Goal: Task Accomplishment & Management: Manage account settings

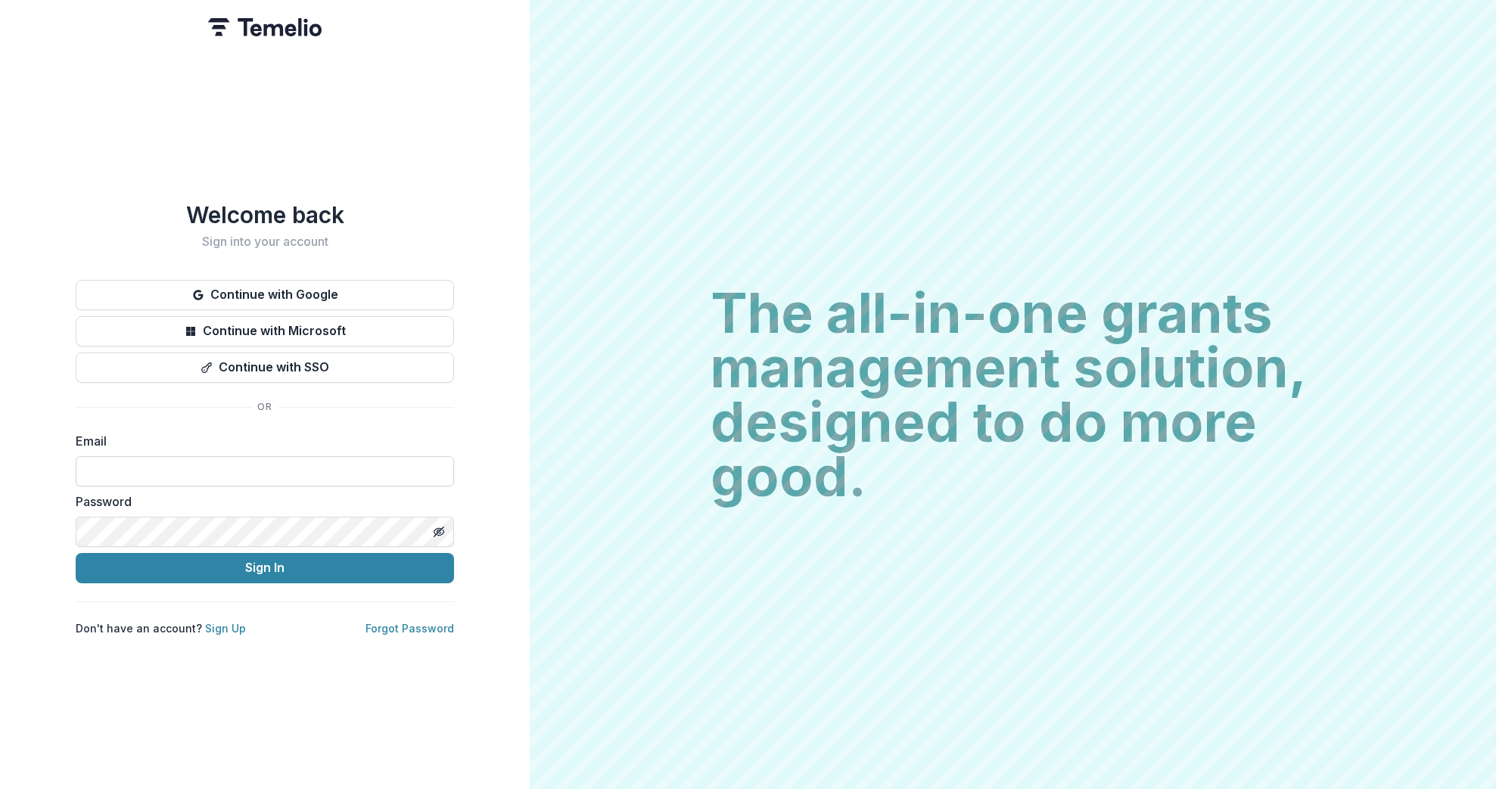
click at [235, 456] on input at bounding box center [265, 471] width 378 height 30
type input "**********"
click at [76, 553] on button "Sign In" at bounding box center [265, 568] width 378 height 30
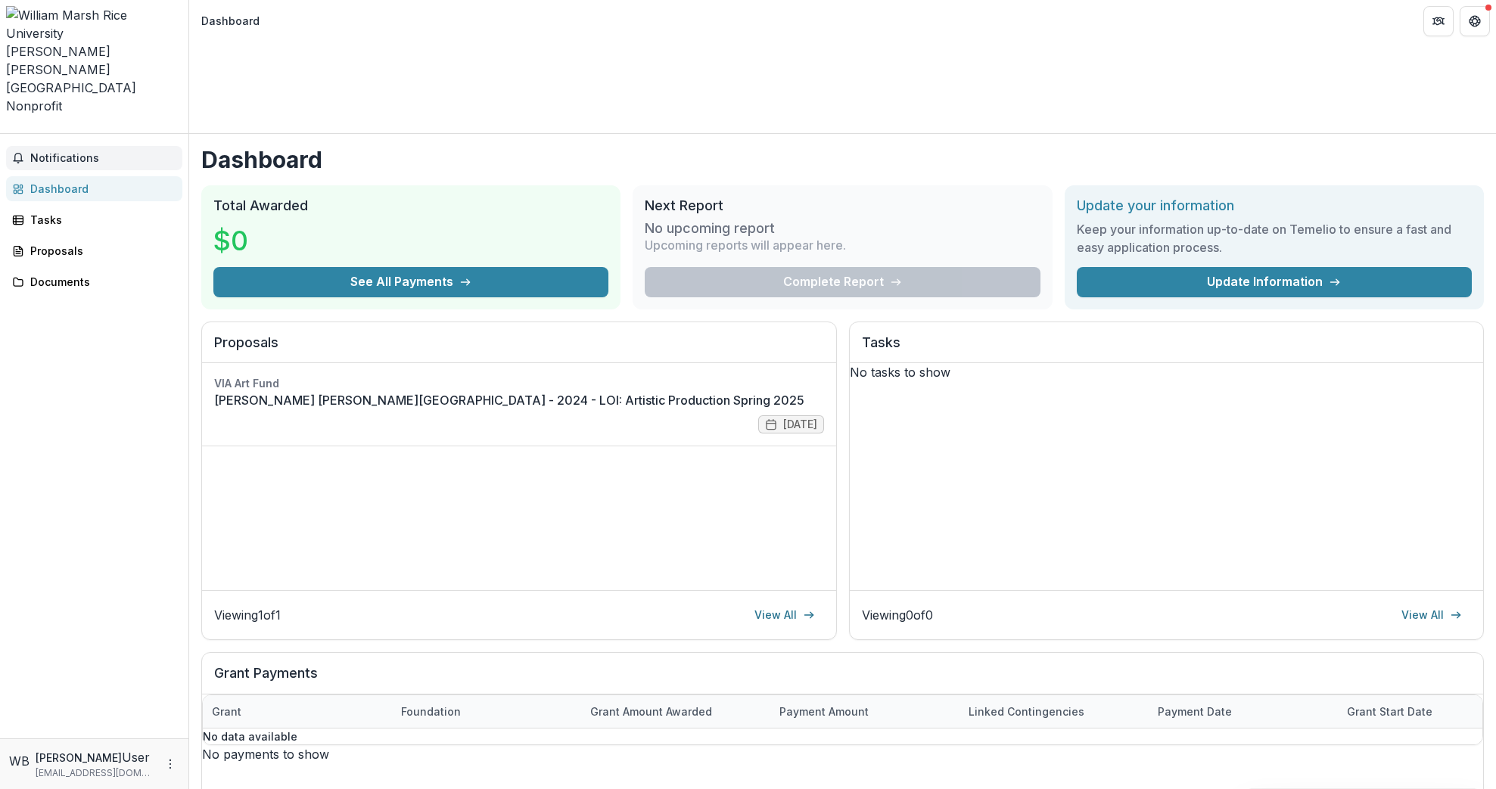
click at [64, 152] on span "Notifications" at bounding box center [103, 158] width 146 height 13
click at [62, 170] on link "Dashboard" at bounding box center [94, 182] width 176 height 25
click at [62, 212] on div "Tasks" at bounding box center [100, 220] width 140 height 16
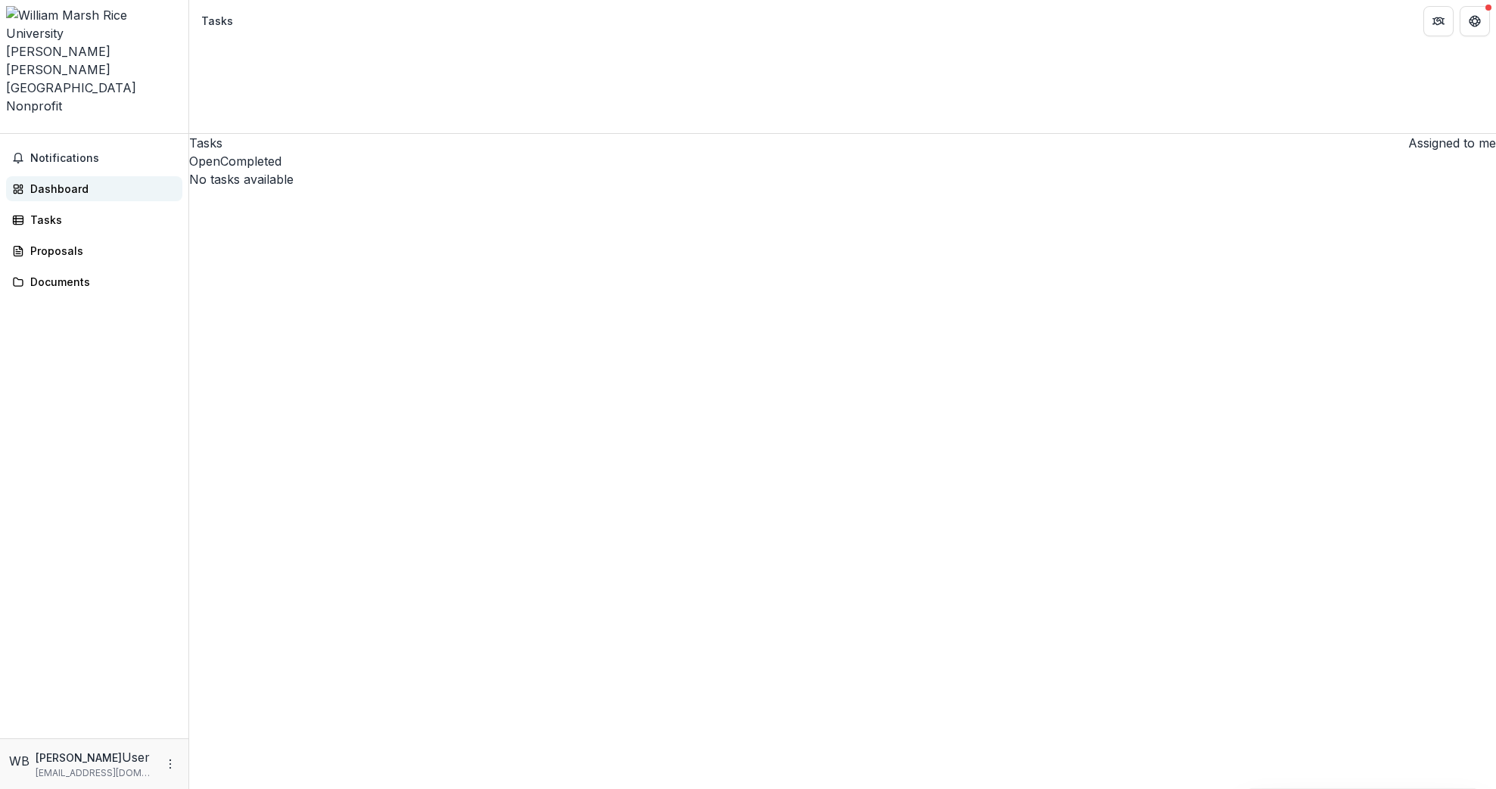
click at [66, 176] on link "Dashboard" at bounding box center [94, 188] width 176 height 25
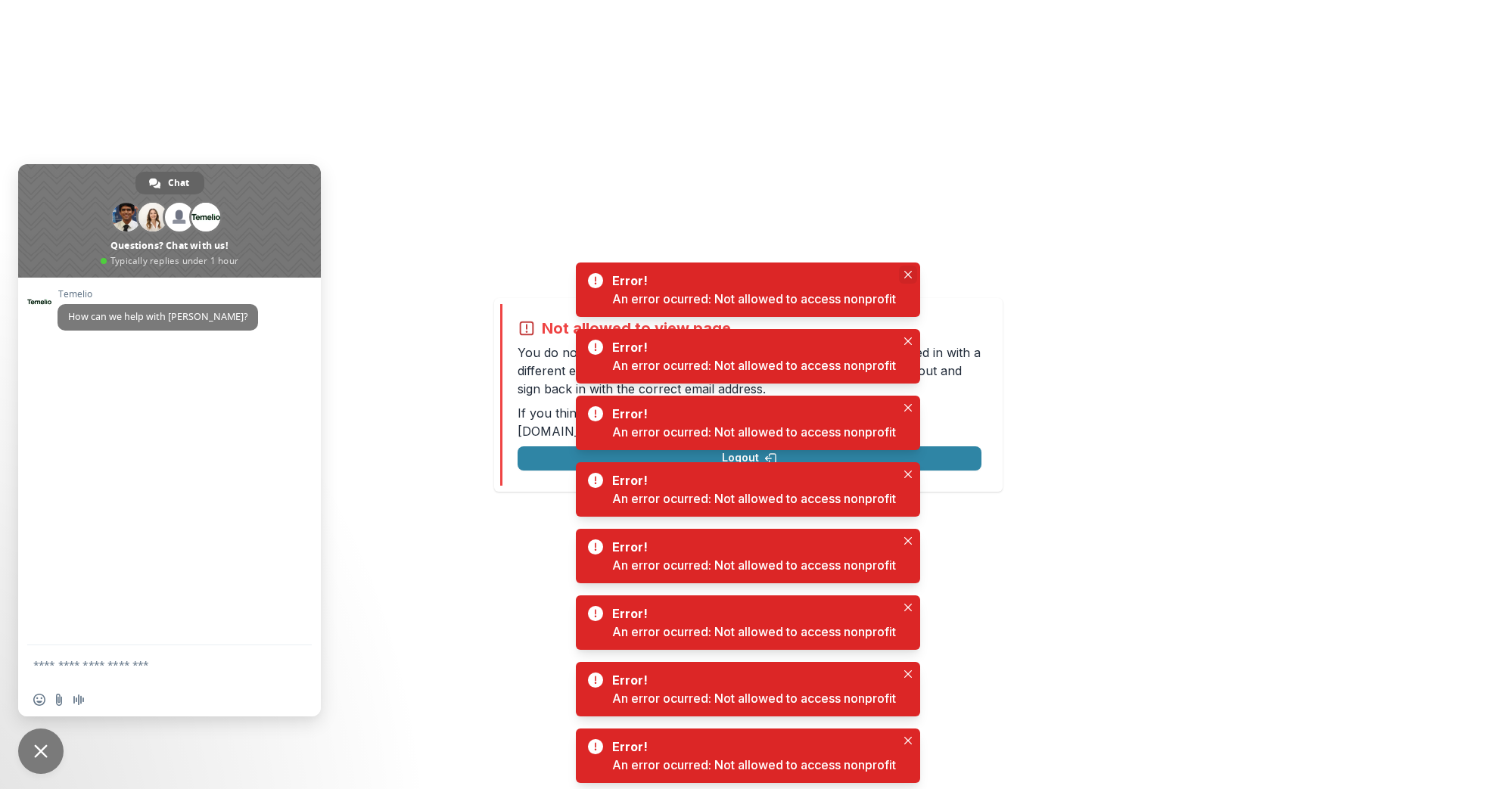
click at [909, 268] on button "Close" at bounding box center [908, 275] width 18 height 18
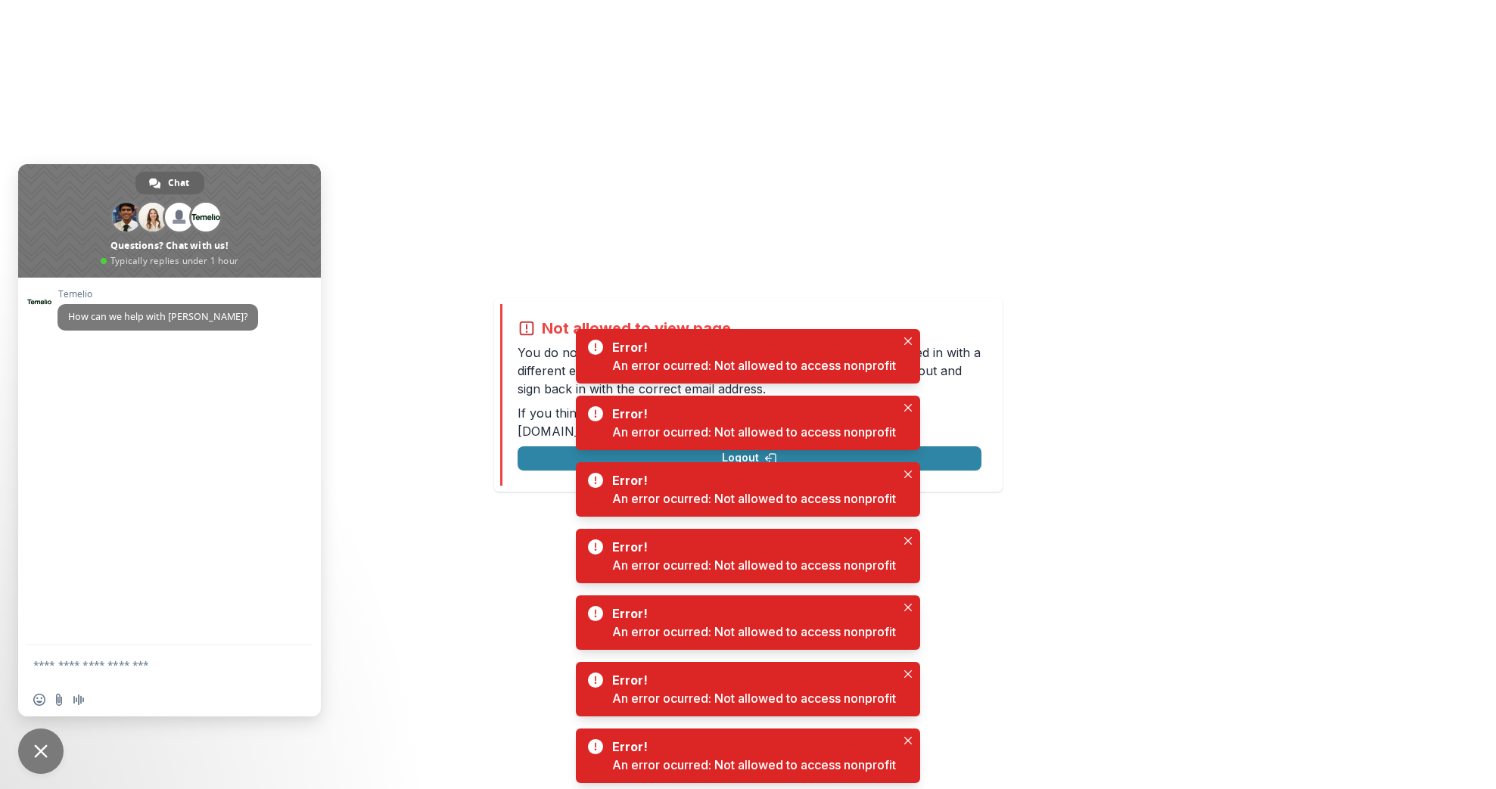
click at [909, 269] on div "Not allowed to view page You do not have permission to view the page. It is lik…" at bounding box center [748, 394] width 1496 height 789
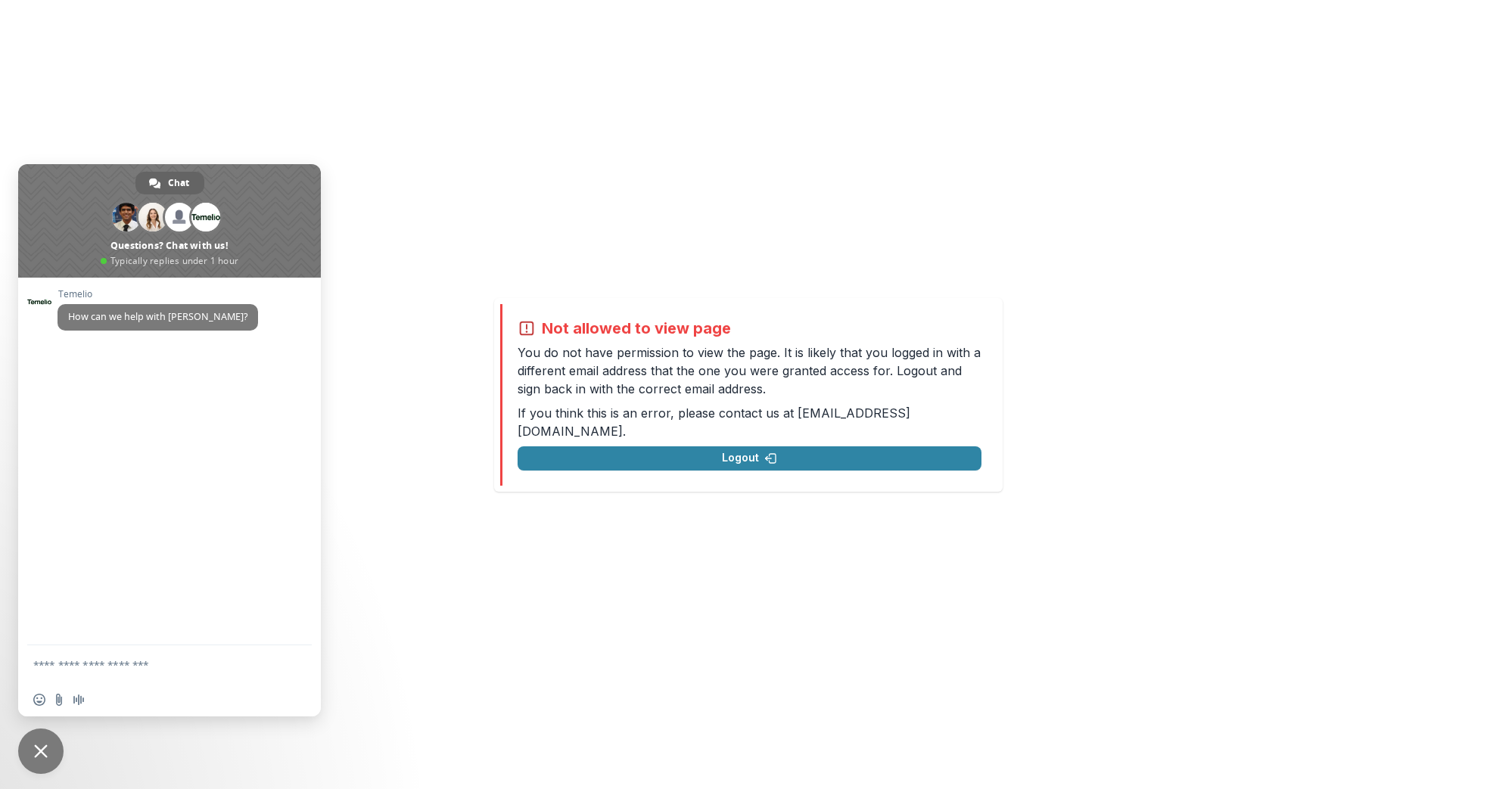
click at [36, 758] on span "Close chat" at bounding box center [40, 751] width 45 height 45
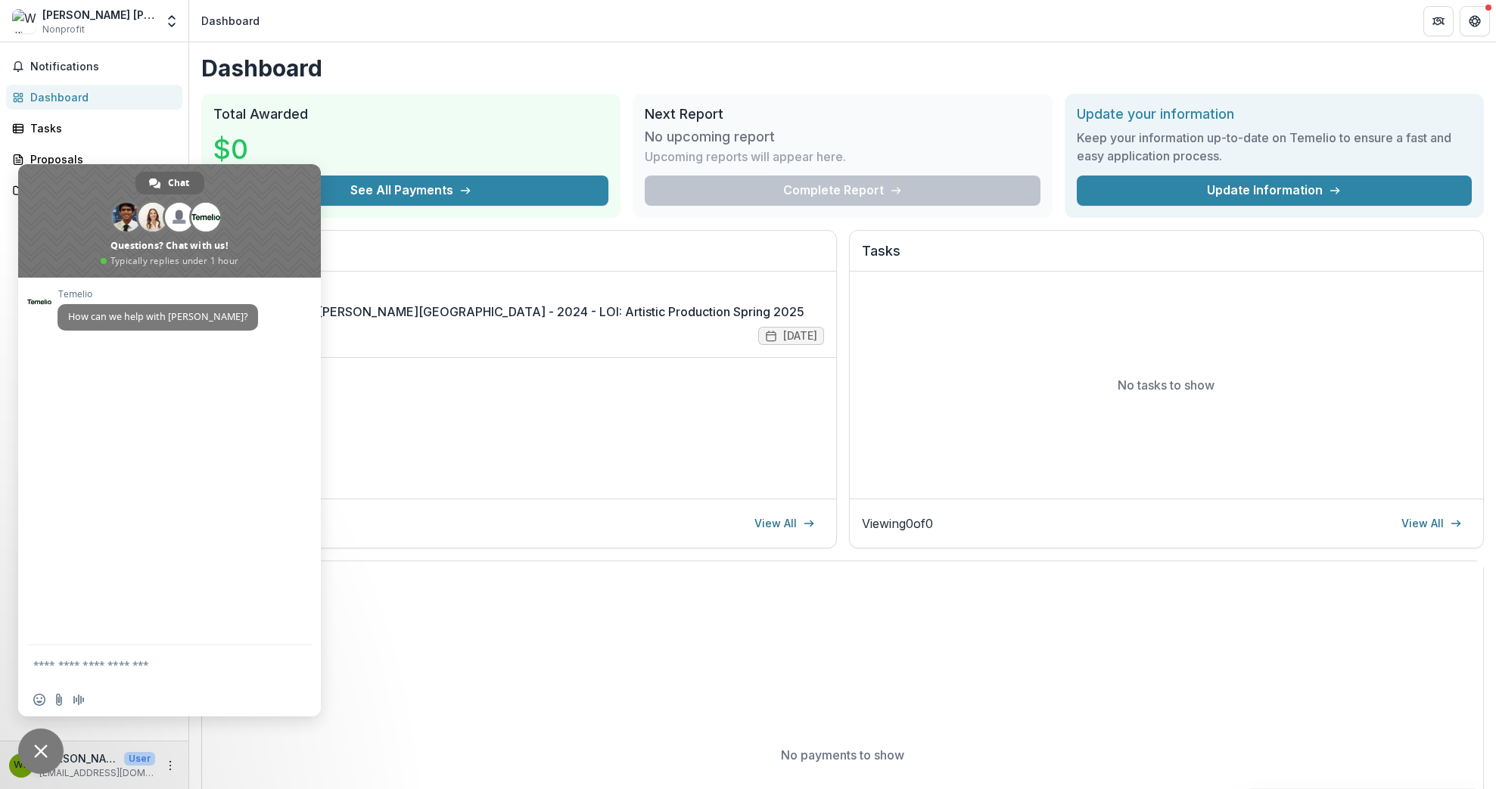
click at [630, 446] on div "VIA Art Fund William Marsh Rice University - 2024 - LOI: Artistic Production Sp…" at bounding box center [519, 385] width 634 height 227
click at [161, 14] on button "Open entity switcher" at bounding box center [171, 21] width 21 height 30
click at [79, 67] on link "Team Settings" at bounding box center [95, 58] width 182 height 25
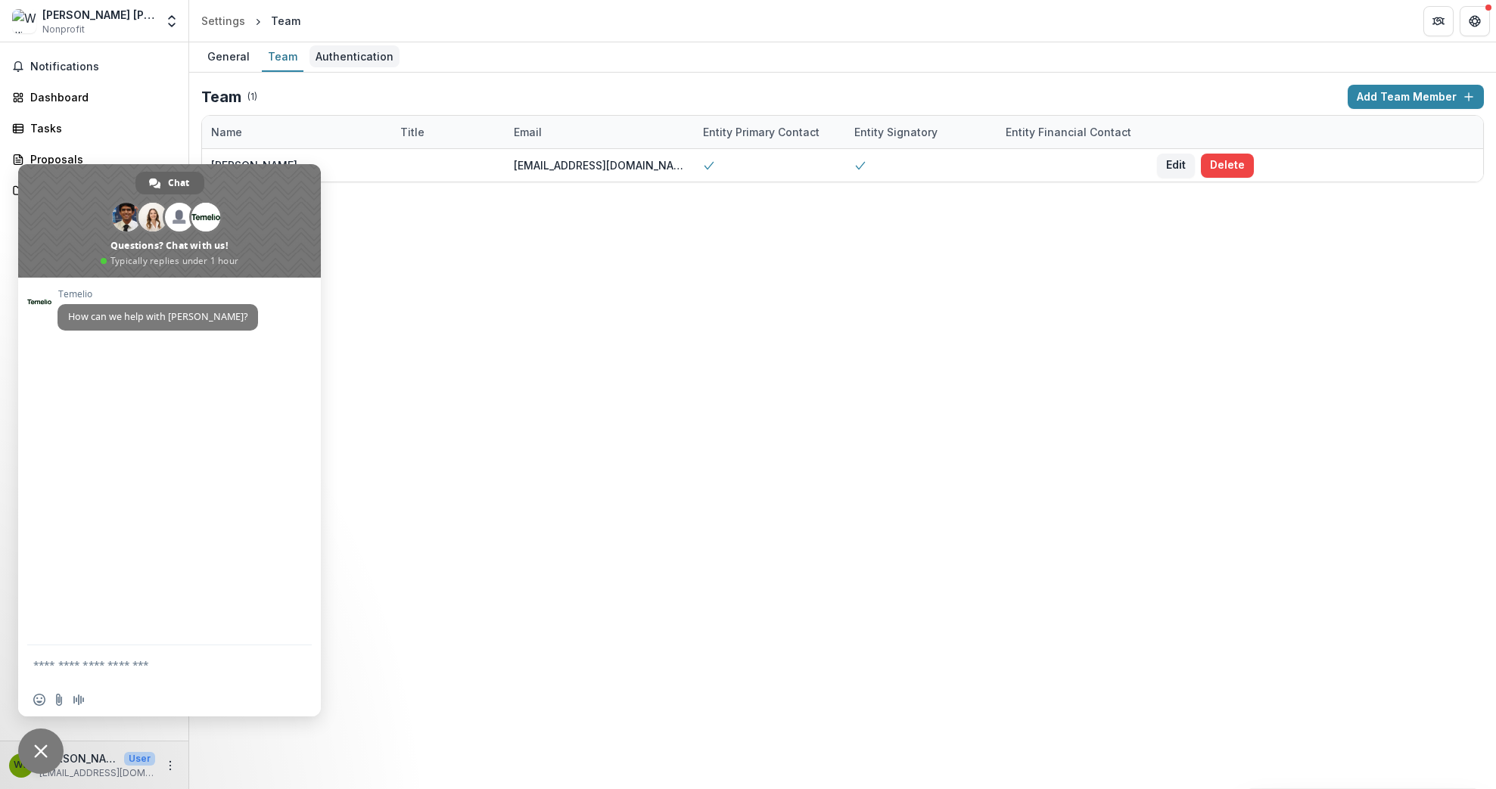
click at [349, 55] on div "Authentication" at bounding box center [354, 56] width 90 height 22
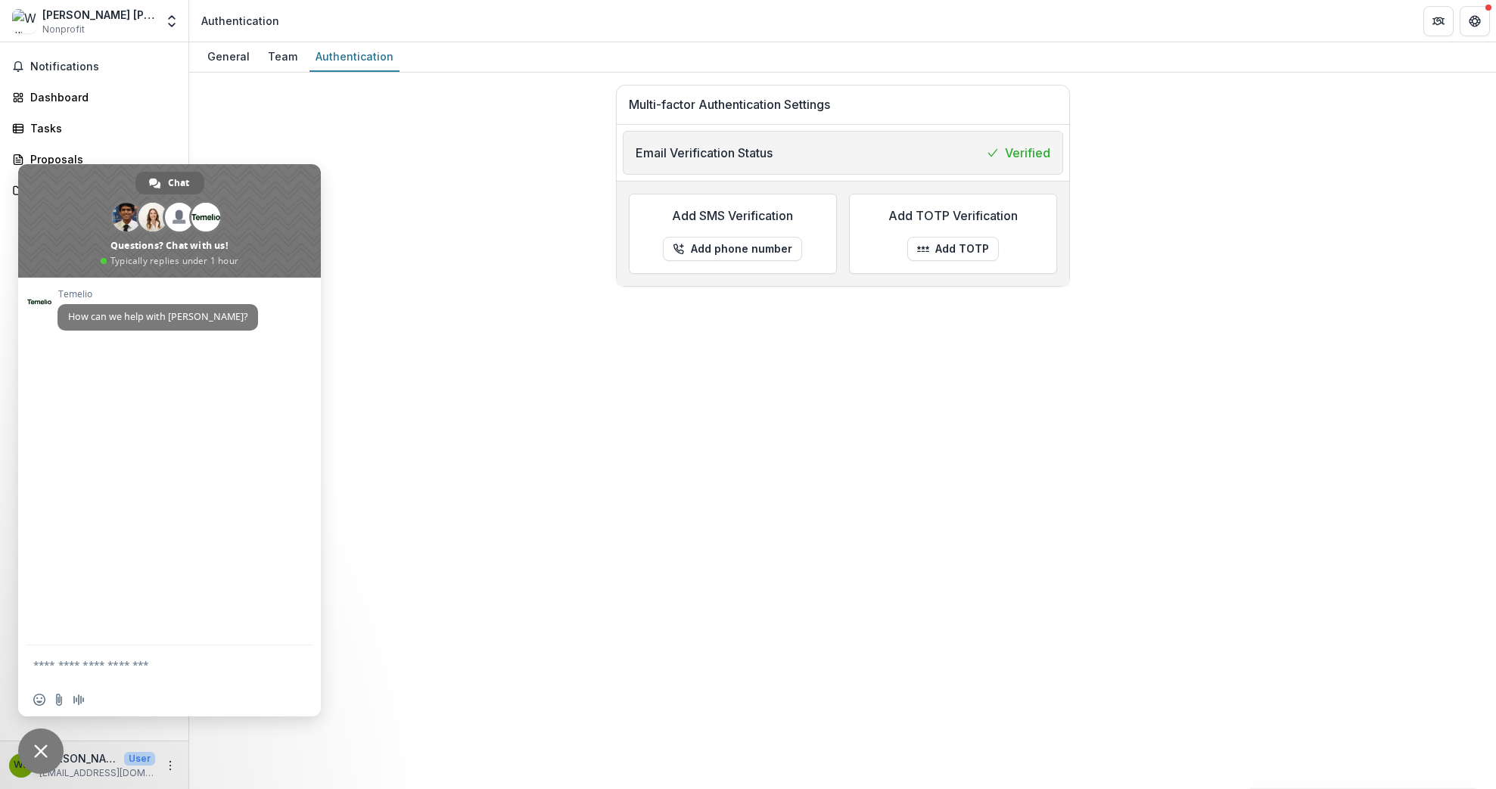
click at [287, 126] on div "Multi-factor Authentication Settings Email Verification Status Verified Add SMS…" at bounding box center [842, 186] width 1283 height 202
click at [76, 26] on span "Nonprofit" at bounding box center [63, 30] width 42 height 14
click at [173, 23] on icon "Open entity switcher" at bounding box center [171, 21] width 15 height 15
click at [44, 760] on span "Close chat" at bounding box center [40, 751] width 45 height 45
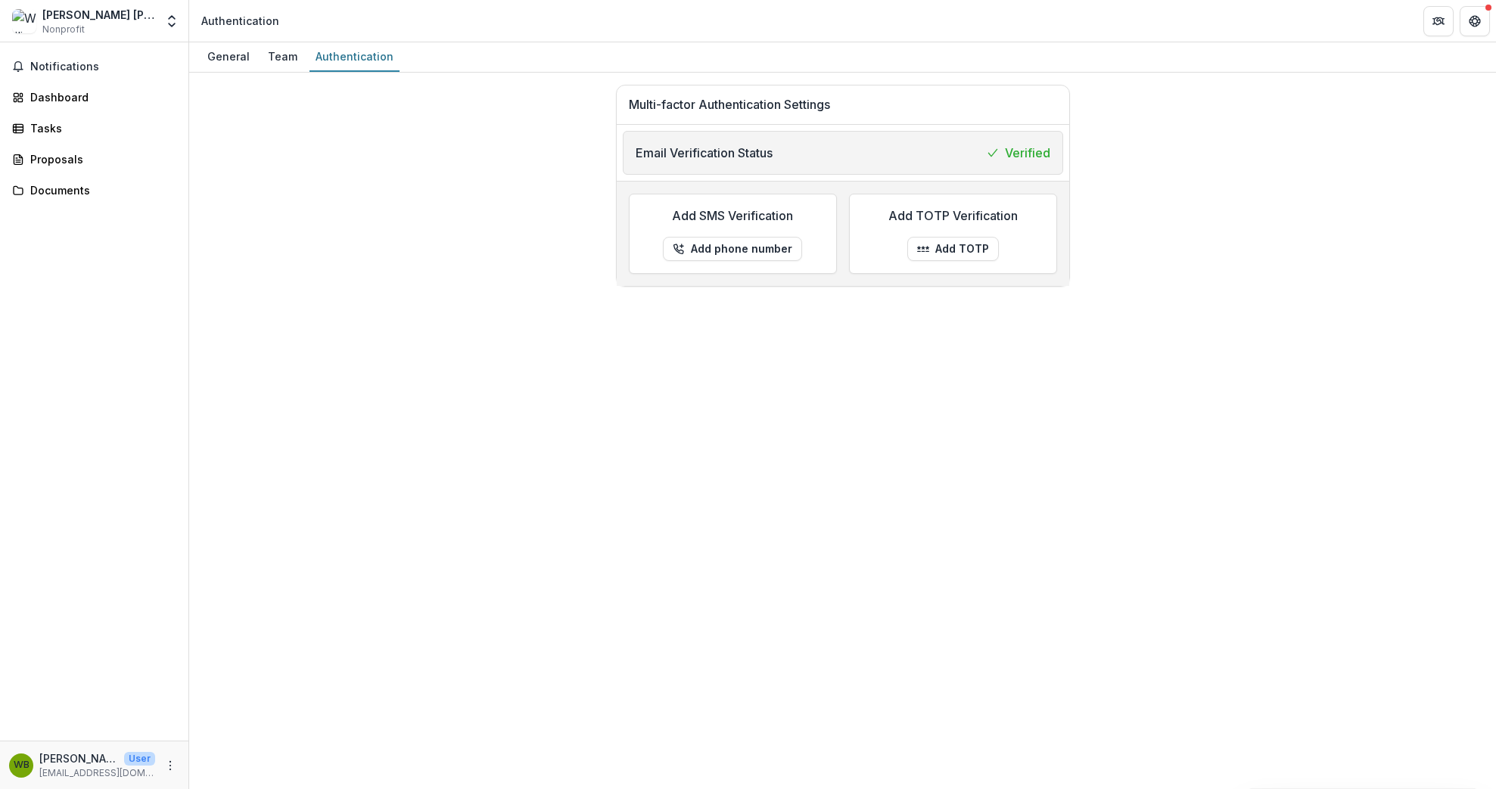
click at [69, 23] on span "Nonprofit" at bounding box center [63, 30] width 42 height 14
click at [192, 19] on header "Authentication" at bounding box center [842, 21] width 1307 height 42
click at [178, 19] on icon "Open entity switcher" at bounding box center [171, 21] width 15 height 15
click at [1466, 24] on button "Get Help" at bounding box center [1475, 21] width 30 height 30
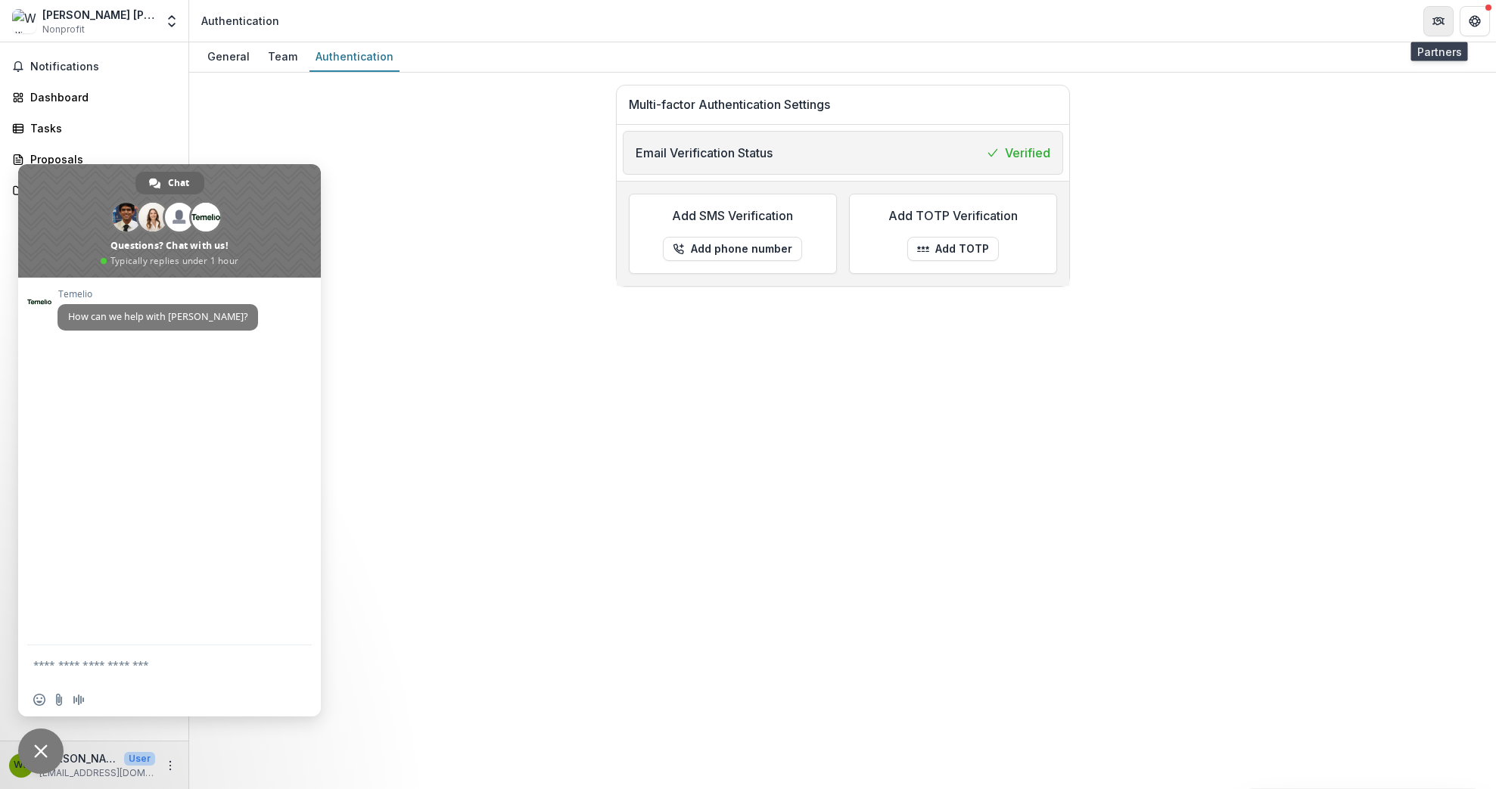
click at [1446, 21] on button "Partners" at bounding box center [1438, 21] width 30 height 30
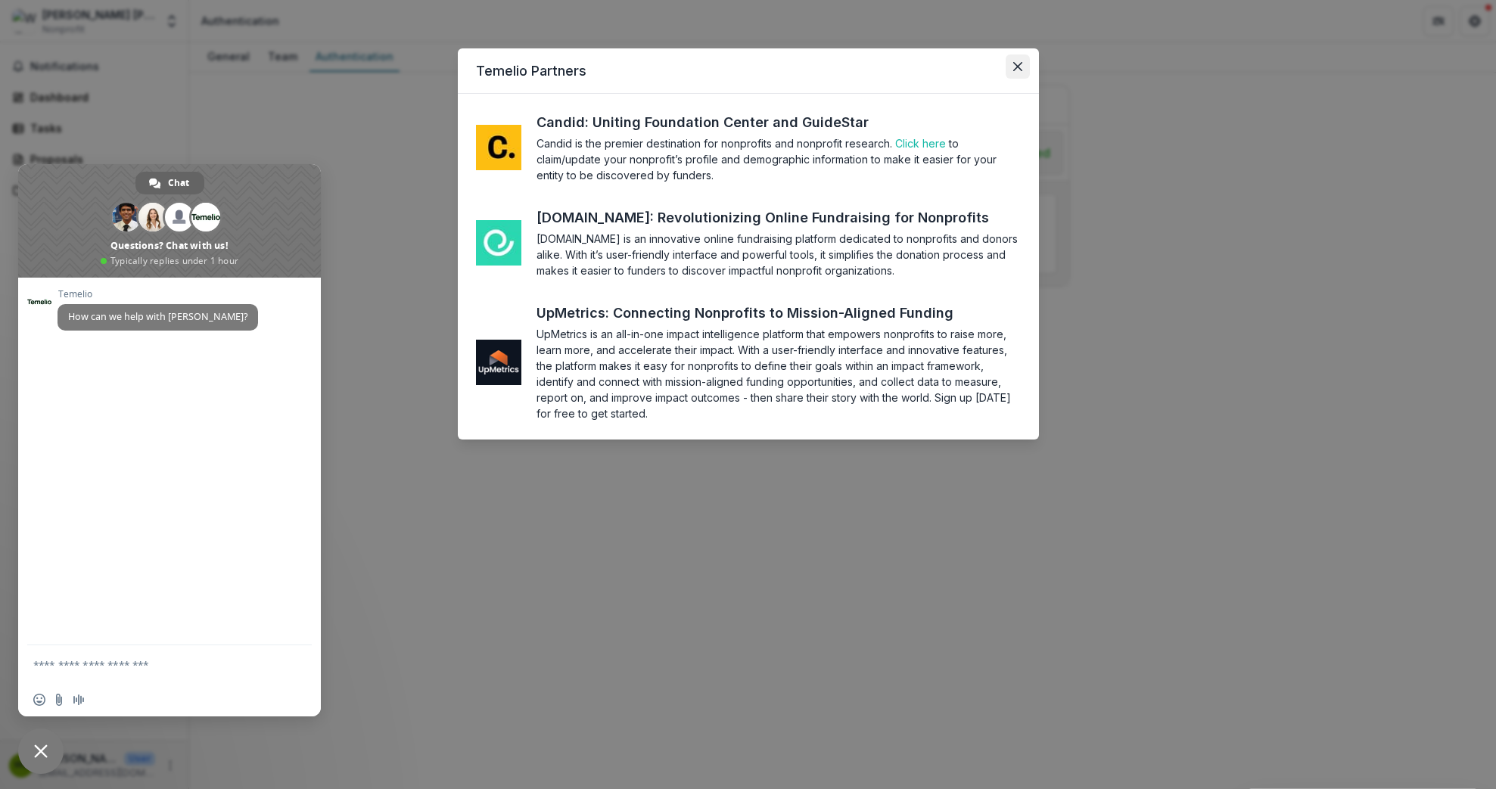
click at [1021, 73] on button "Close" at bounding box center [1018, 66] width 24 height 24
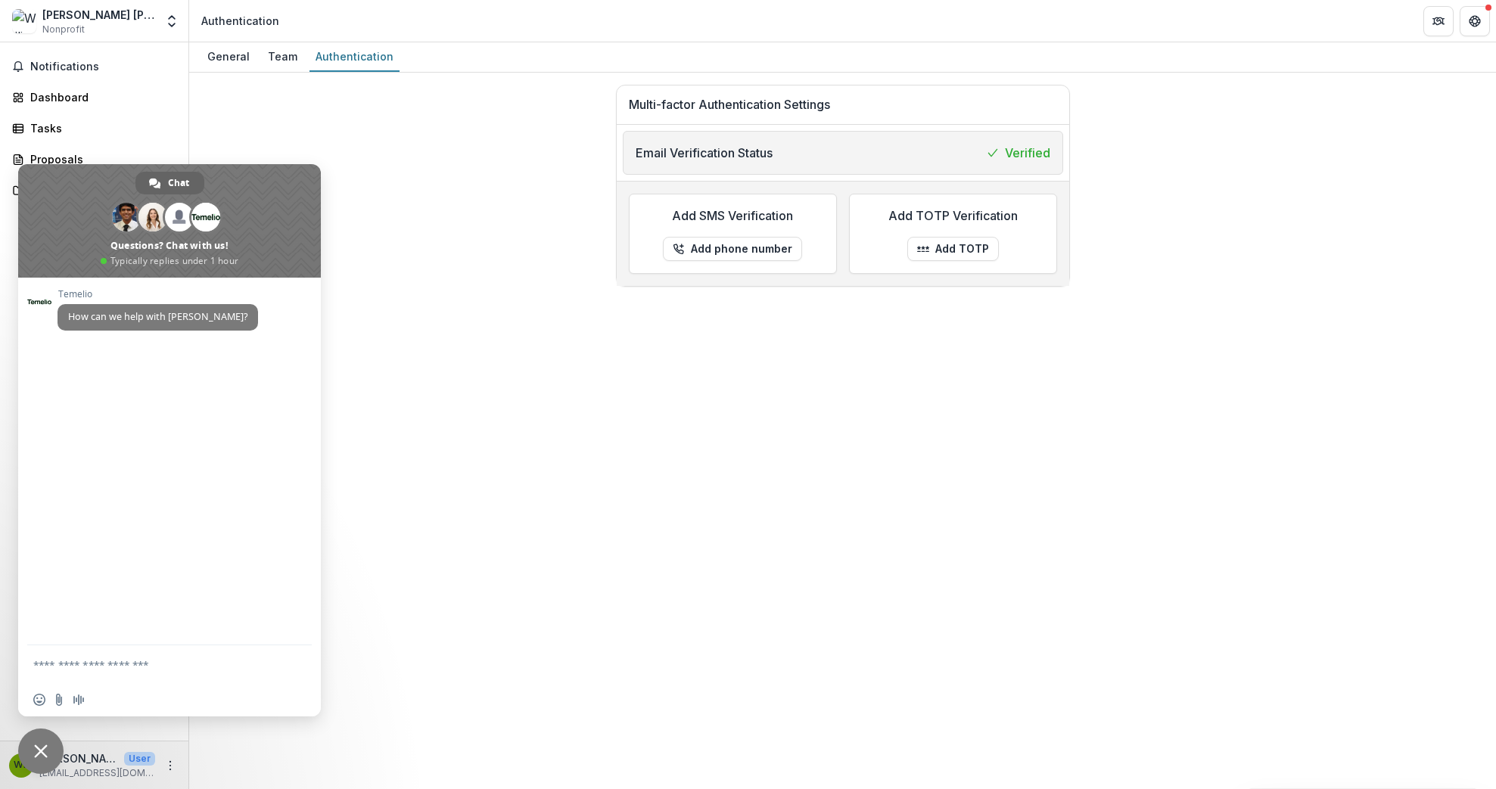
click at [329, 107] on div "Multi-factor Authentication Settings Email Verification Status Verified Add SMS…" at bounding box center [842, 186] width 1283 height 202
click at [40, 743] on span "Close chat" at bounding box center [40, 751] width 45 height 45
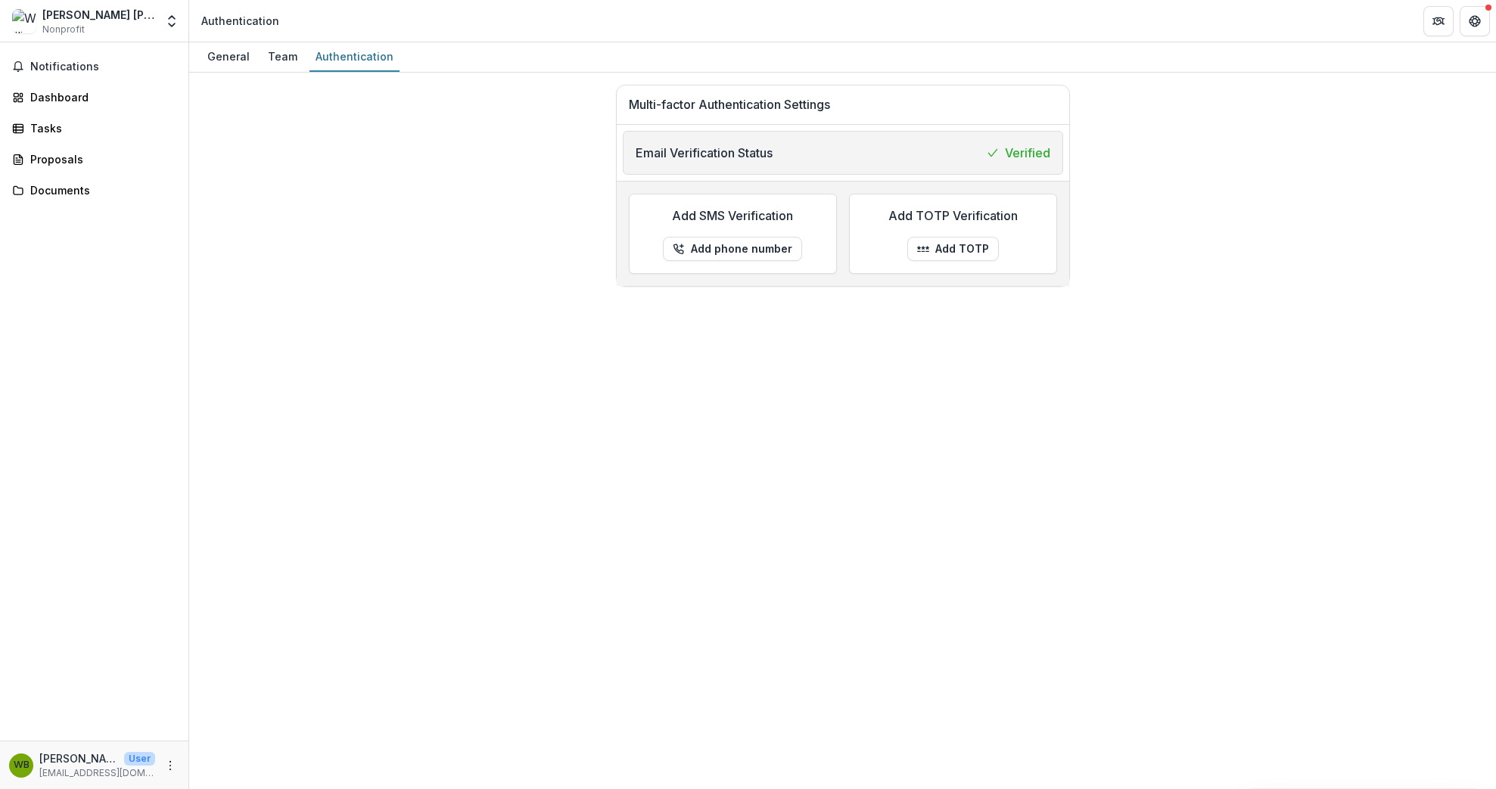
click at [50, 773] on p "wgb2@rice.edu" at bounding box center [97, 773] width 116 height 14
click at [163, 762] on button "More" at bounding box center [170, 766] width 18 height 18
click at [244, 752] on button "Logout" at bounding box center [270, 758] width 162 height 25
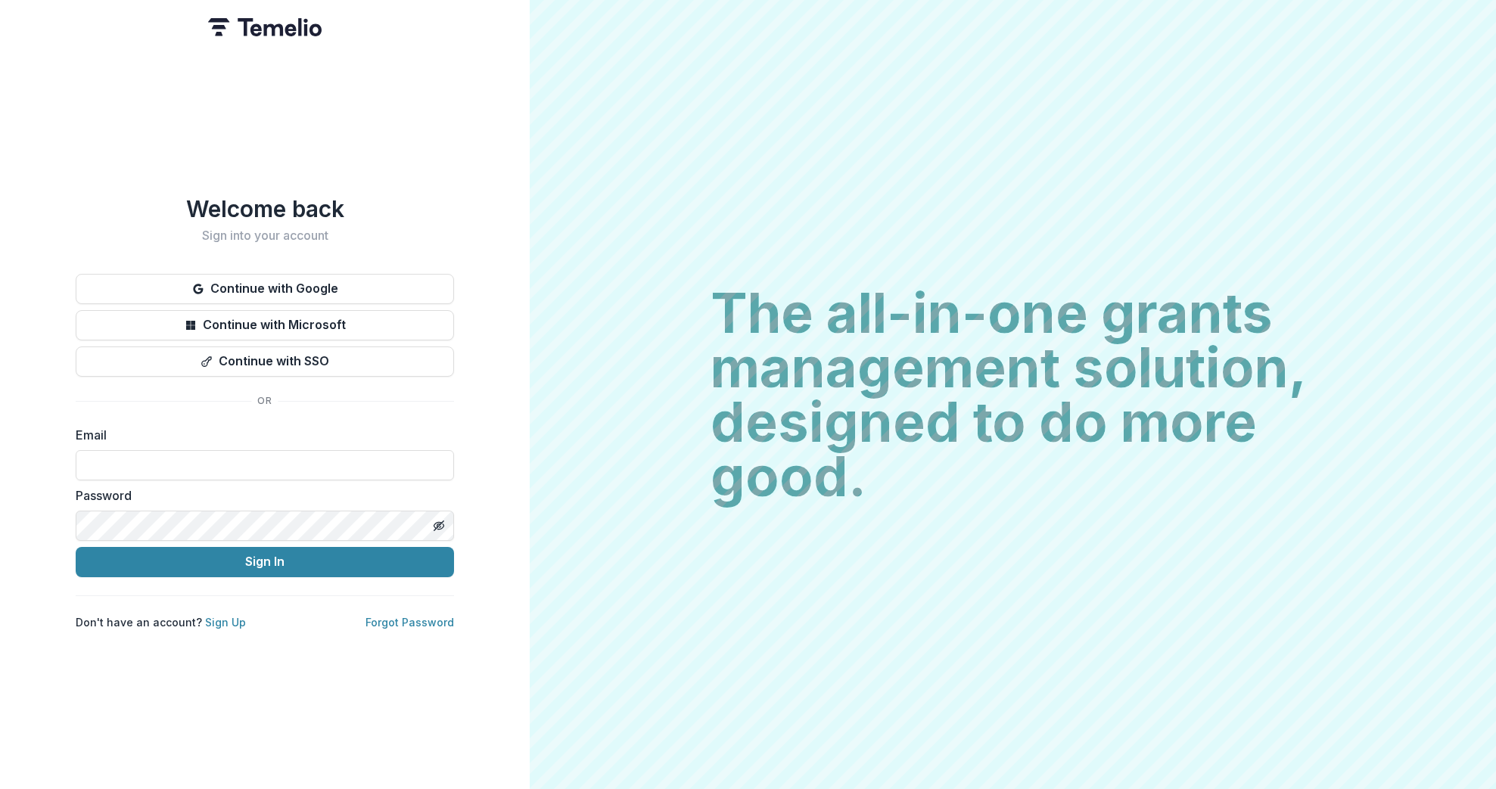
click at [177, 481] on form "Email Password Sign In" at bounding box center [265, 501] width 378 height 151
click at [177, 471] on input at bounding box center [265, 465] width 378 height 30
type input "**********"
click at [275, 555] on button "Sign In" at bounding box center [265, 562] width 378 height 30
